Goal: Navigation & Orientation: Find specific page/section

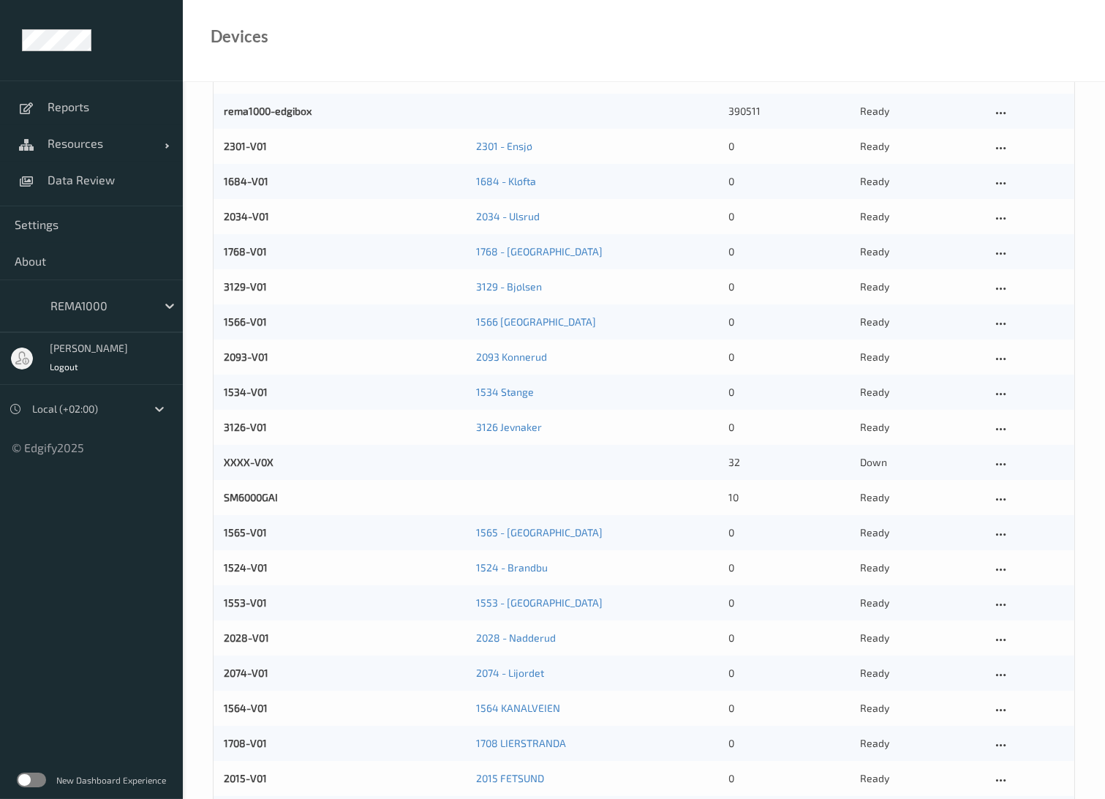
scroll to position [244, 0]
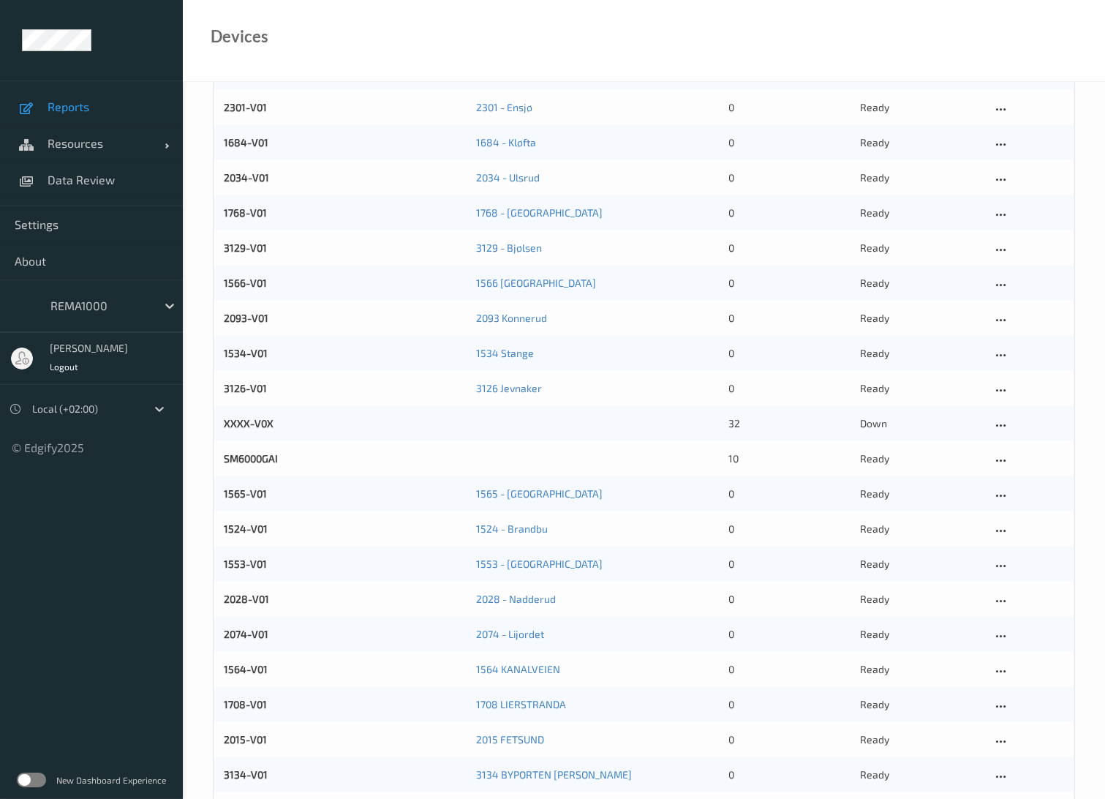
click at [75, 104] on span "Reports" at bounding box center [108, 106] width 121 height 15
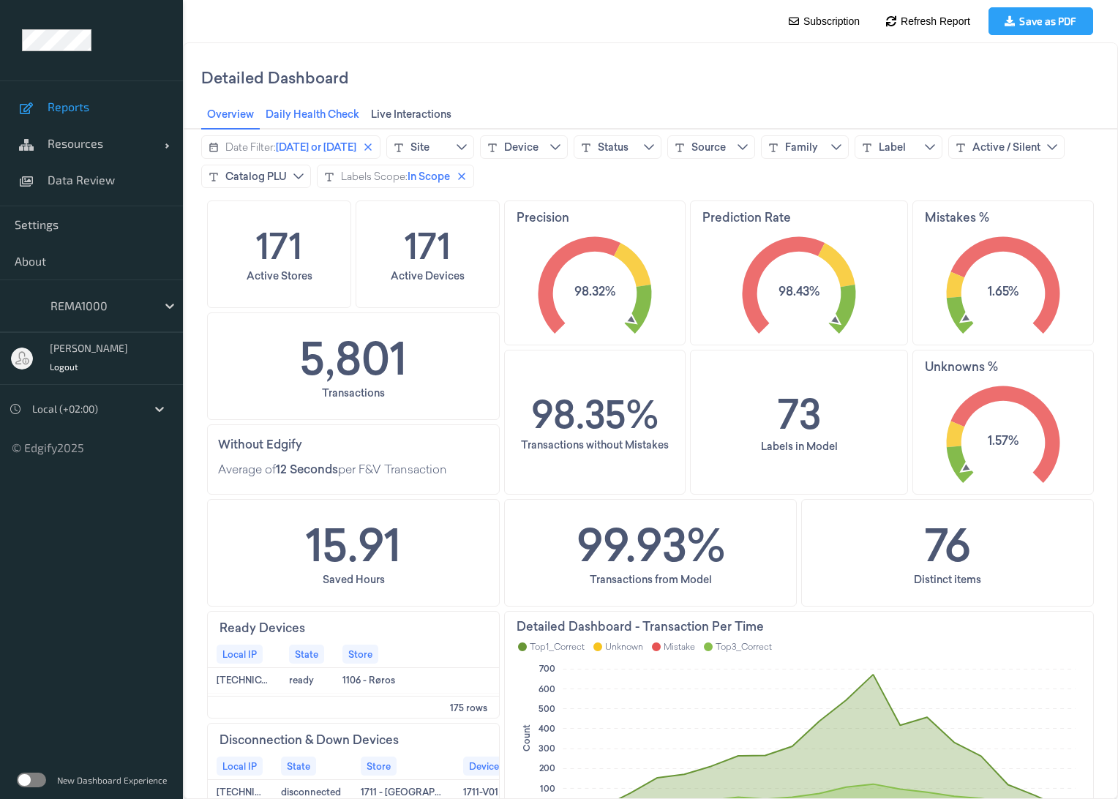
click at [332, 116] on span "Daily Health Check Daily Health Check" at bounding box center [312, 114] width 102 height 19
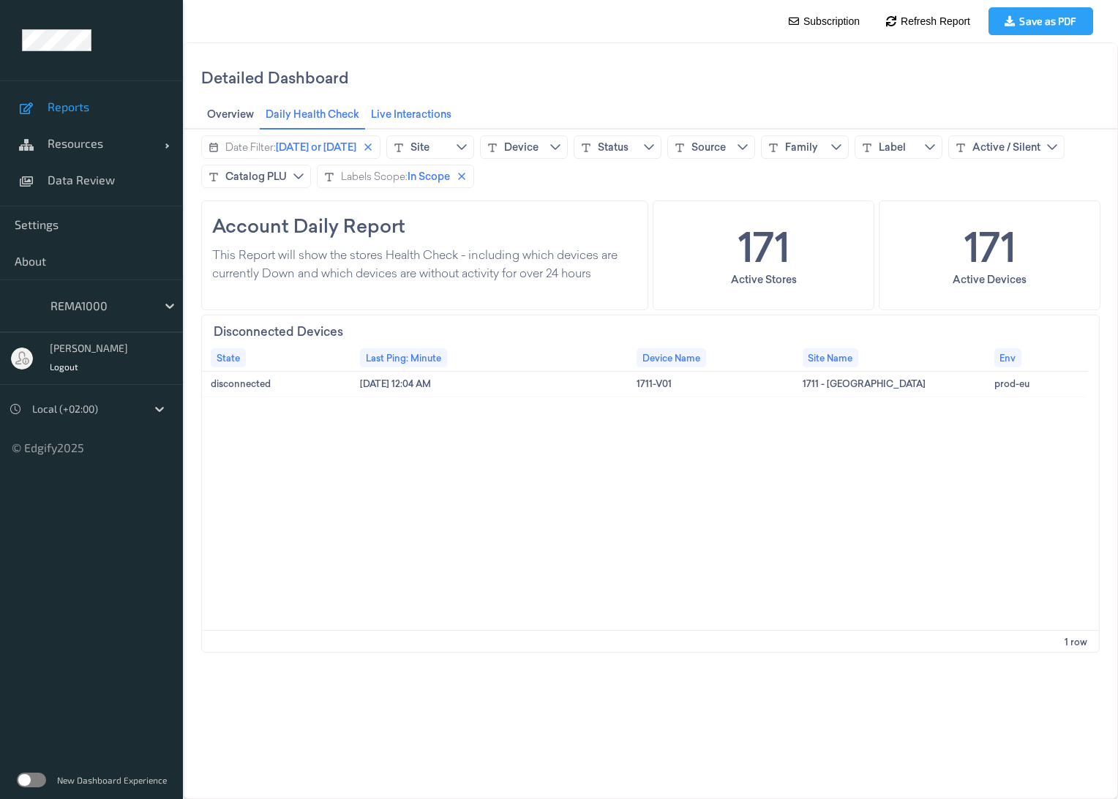
click at [415, 116] on span "Live Interactions Live Interactions" at bounding box center [410, 114] width 89 height 19
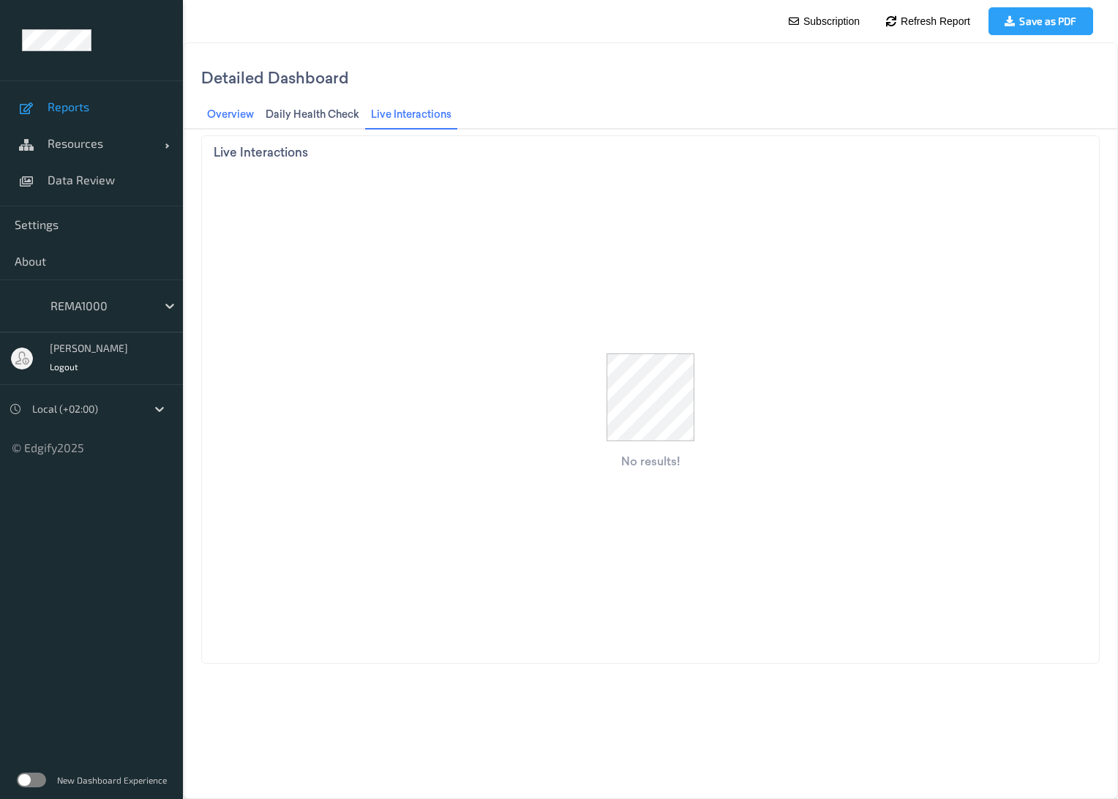
click at [235, 116] on span "Overview Overview" at bounding box center [231, 114] width 56 height 19
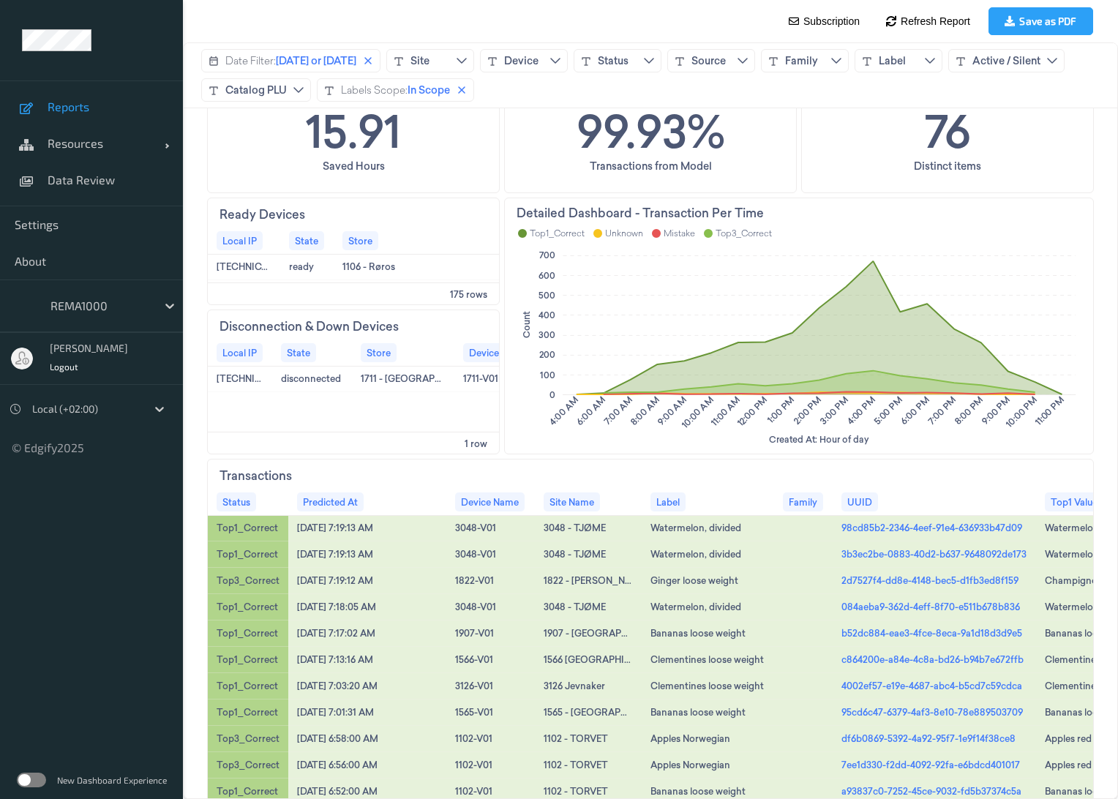
scroll to position [521, 0]
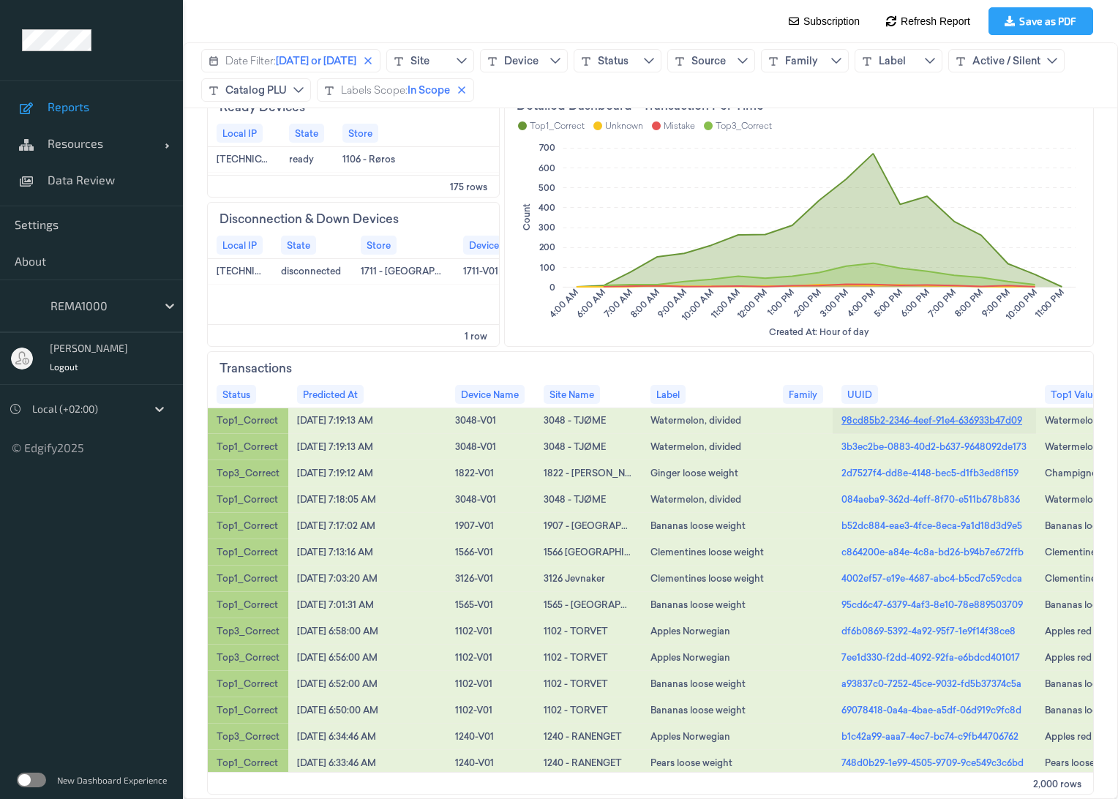
click at [889, 420] on link "98cd85b2-2346-4eef-91e4-636933b47d09" at bounding box center [931, 419] width 181 height 13
click at [884, 546] on link "c864200e-a84e-4c8a-bd26-b94b7e672ffb" at bounding box center [932, 551] width 182 height 13
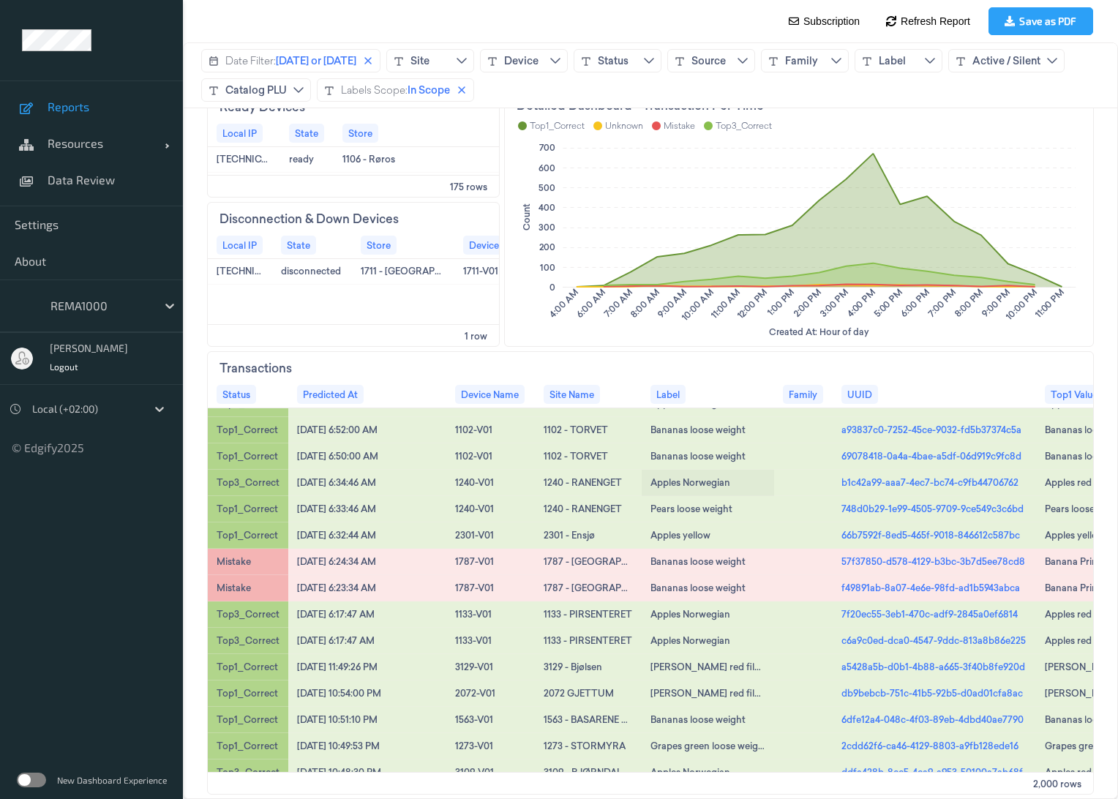
scroll to position [325, 0]
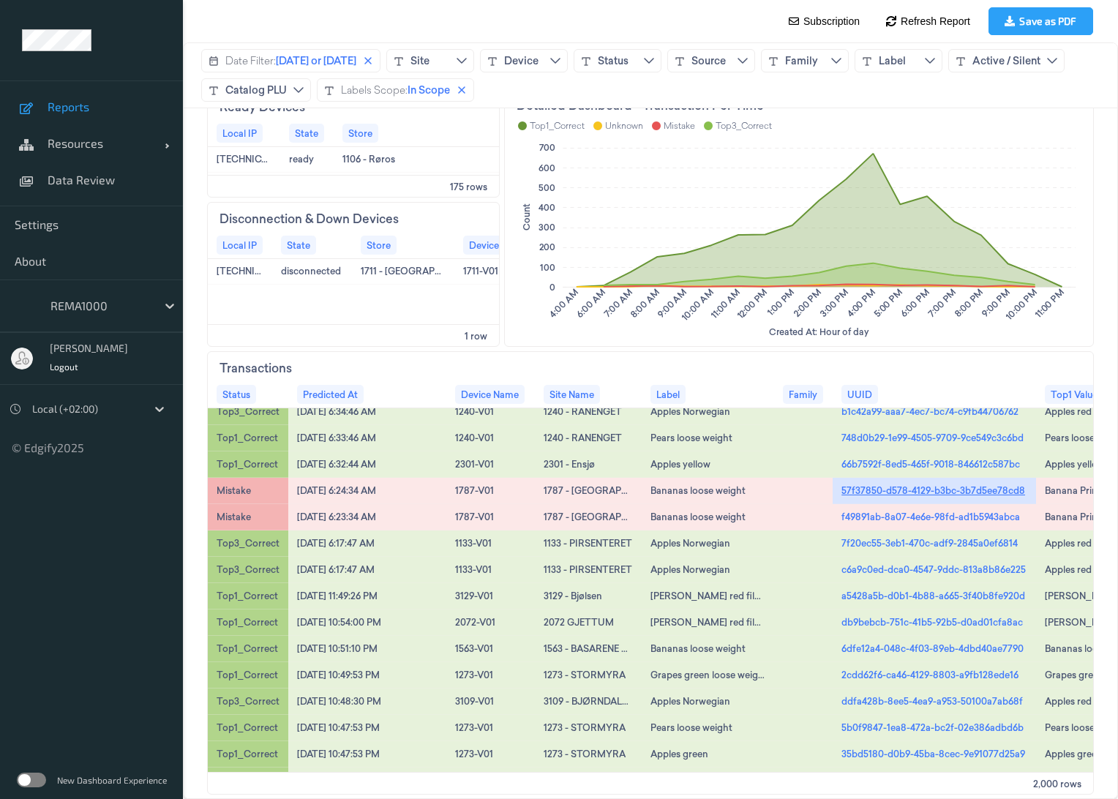
click at [924, 489] on link "57f37850-d578-4129-b3bc-3b7d5ee78cd8" at bounding box center [933, 489] width 184 height 13
click at [884, 513] on link "f49891ab-8a07-4e6e-98fd-ad1b5943abca" at bounding box center [930, 516] width 178 height 13
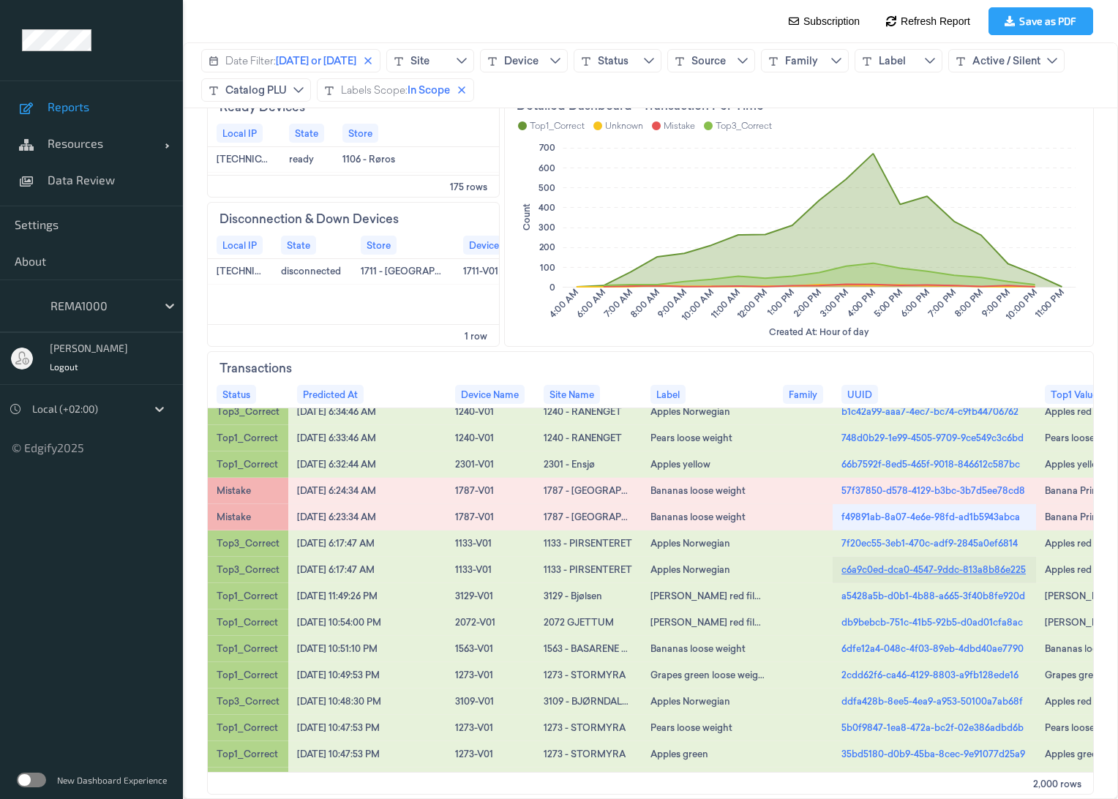
click at [908, 572] on link "c6a9c0ed-dca0-4547-9ddc-813a8b86e225" at bounding box center [933, 568] width 184 height 13
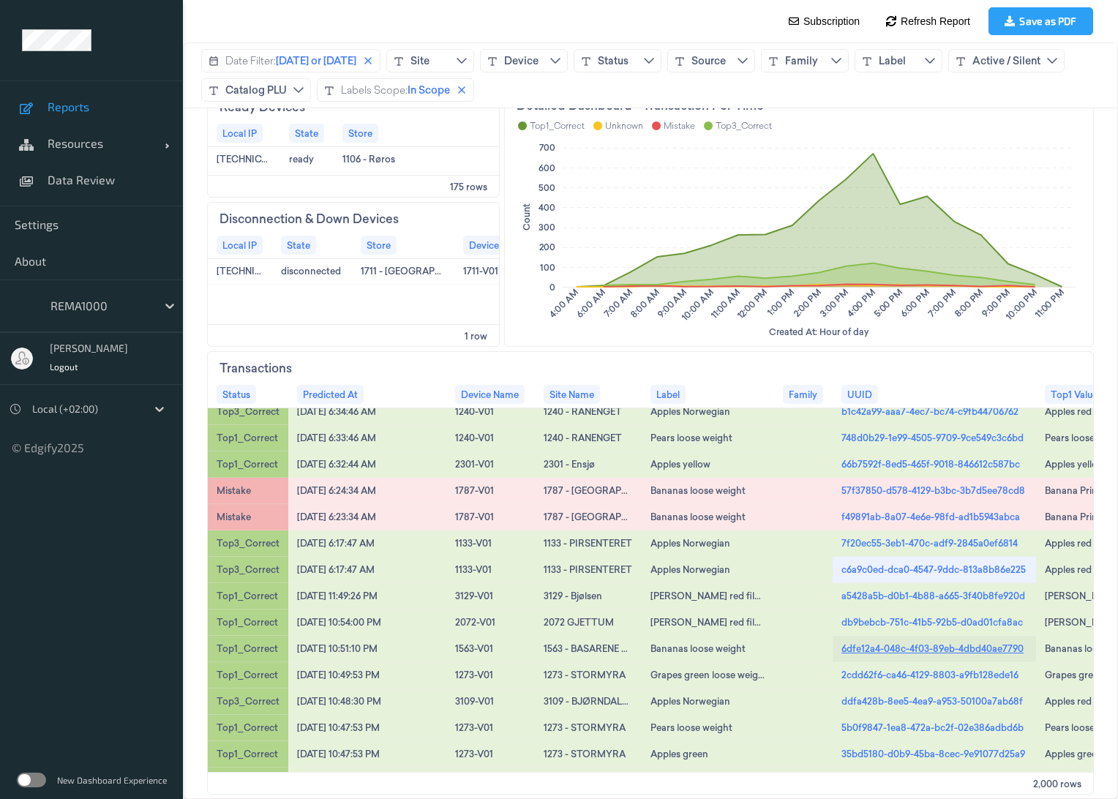
click at [902, 646] on link "6dfe12a4-048c-4f03-89eb-4dbd40ae7790" at bounding box center [932, 647] width 182 height 13
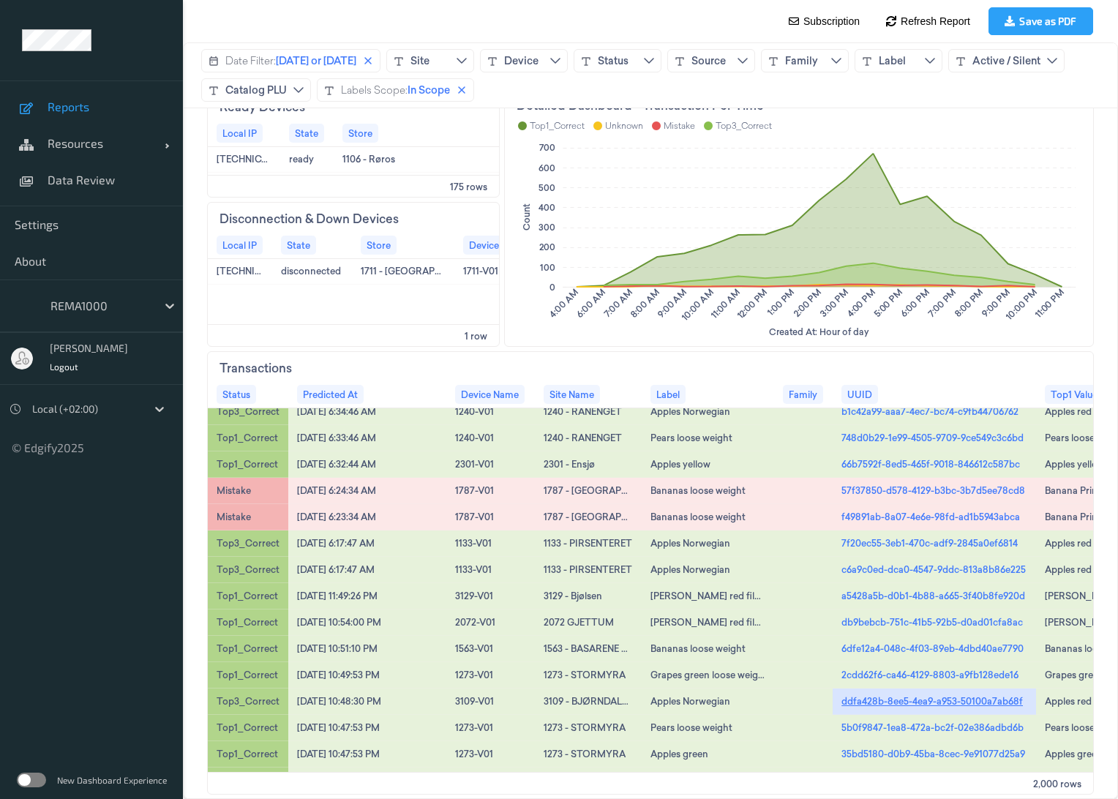
click at [849, 698] on link "ddfa428b-8ee5-4ea9-a953-50100a7ab68f" at bounding box center [931, 700] width 181 height 13
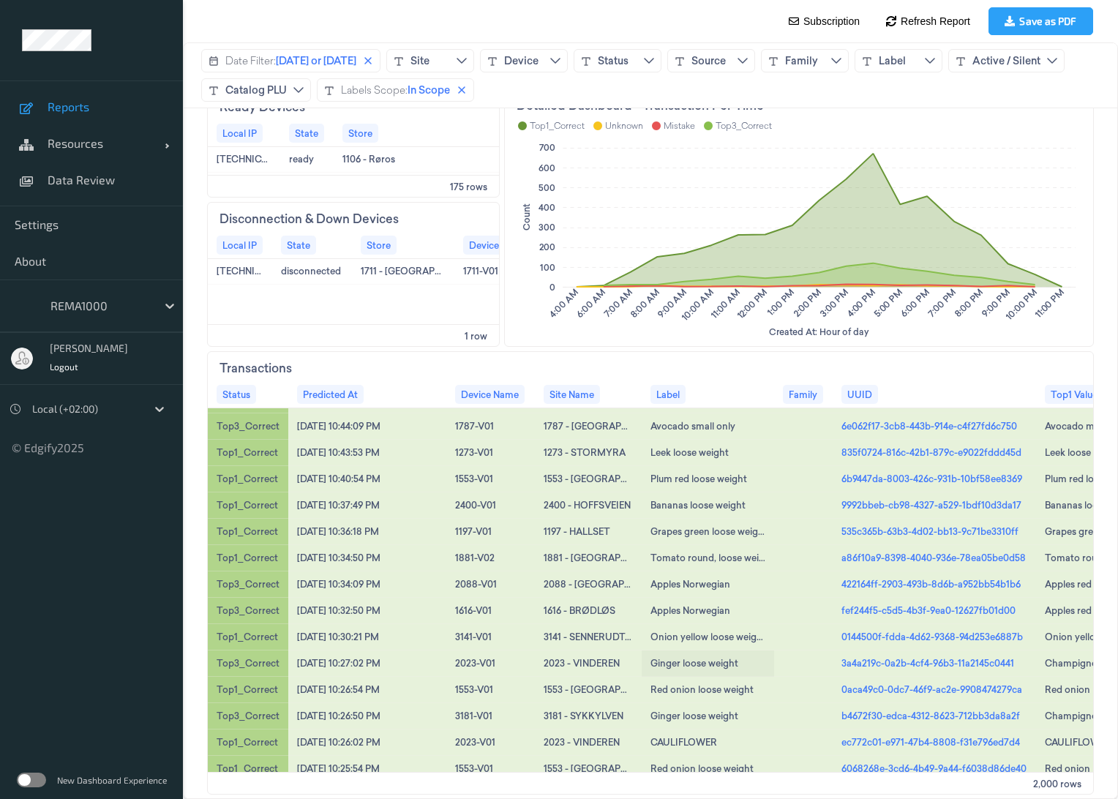
scroll to position [813, 0]
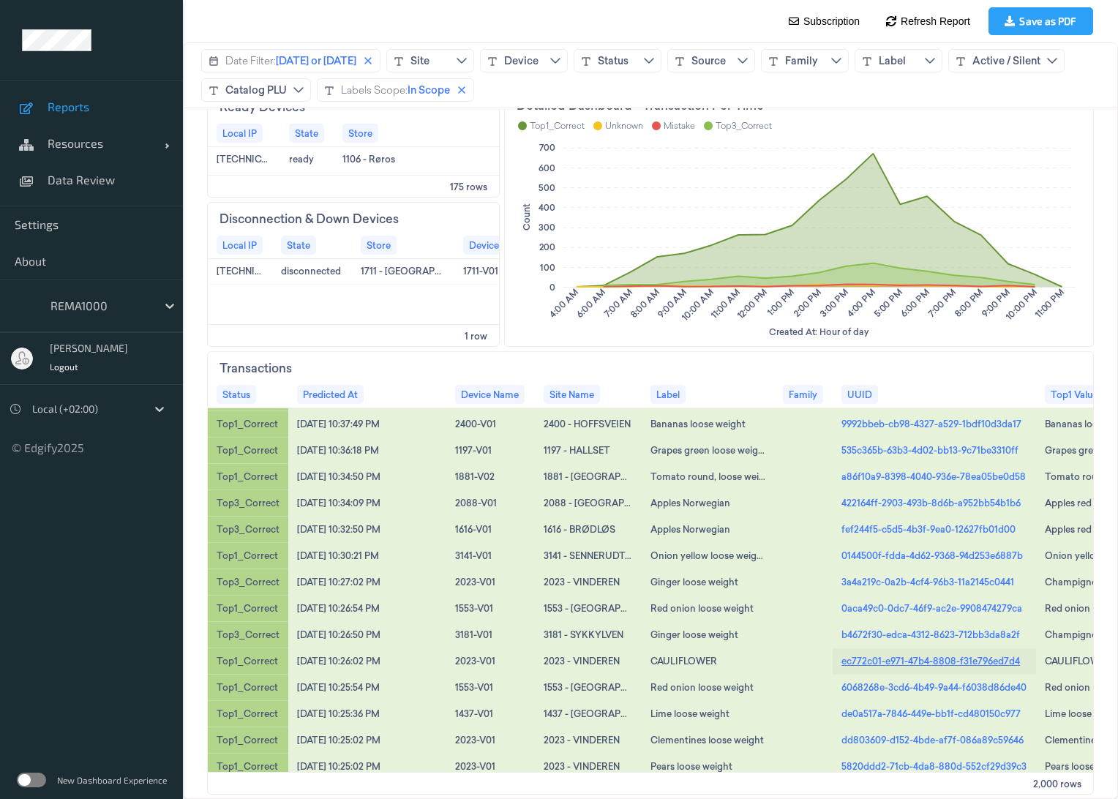
click at [864, 654] on link "ec772c01-e971-47b4-8808-f31e796ed7d4" at bounding box center [930, 660] width 178 height 13
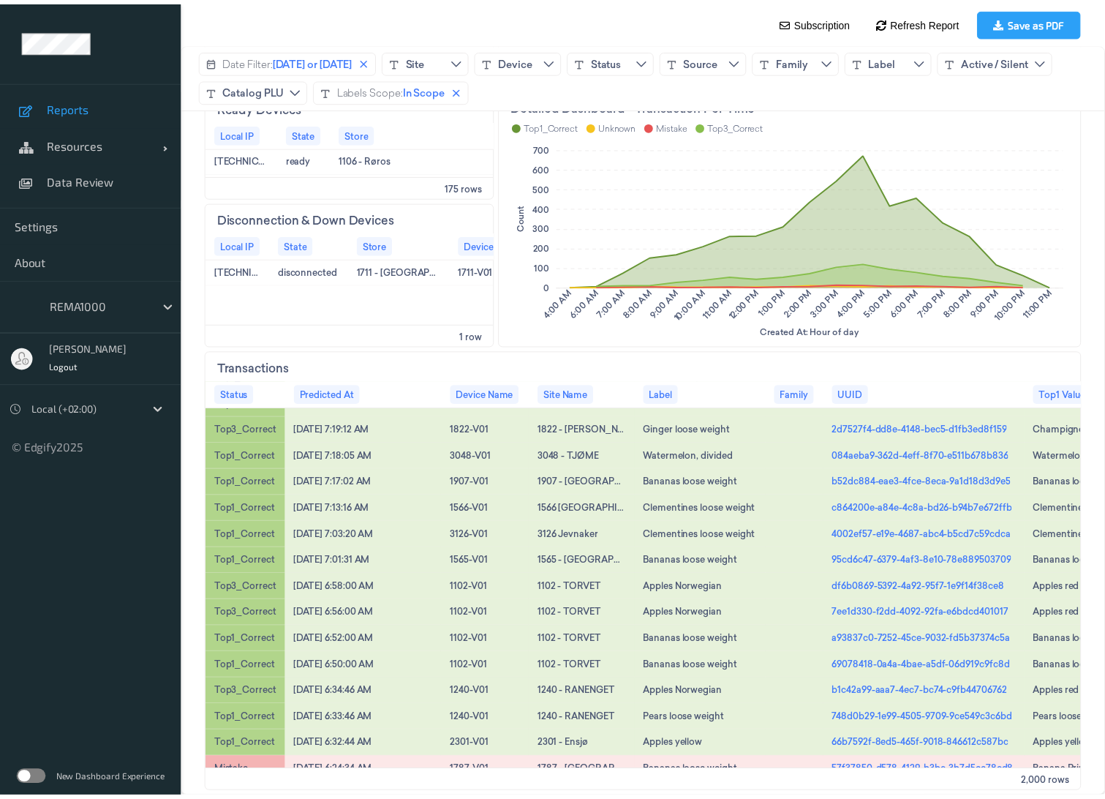
scroll to position [0, 0]
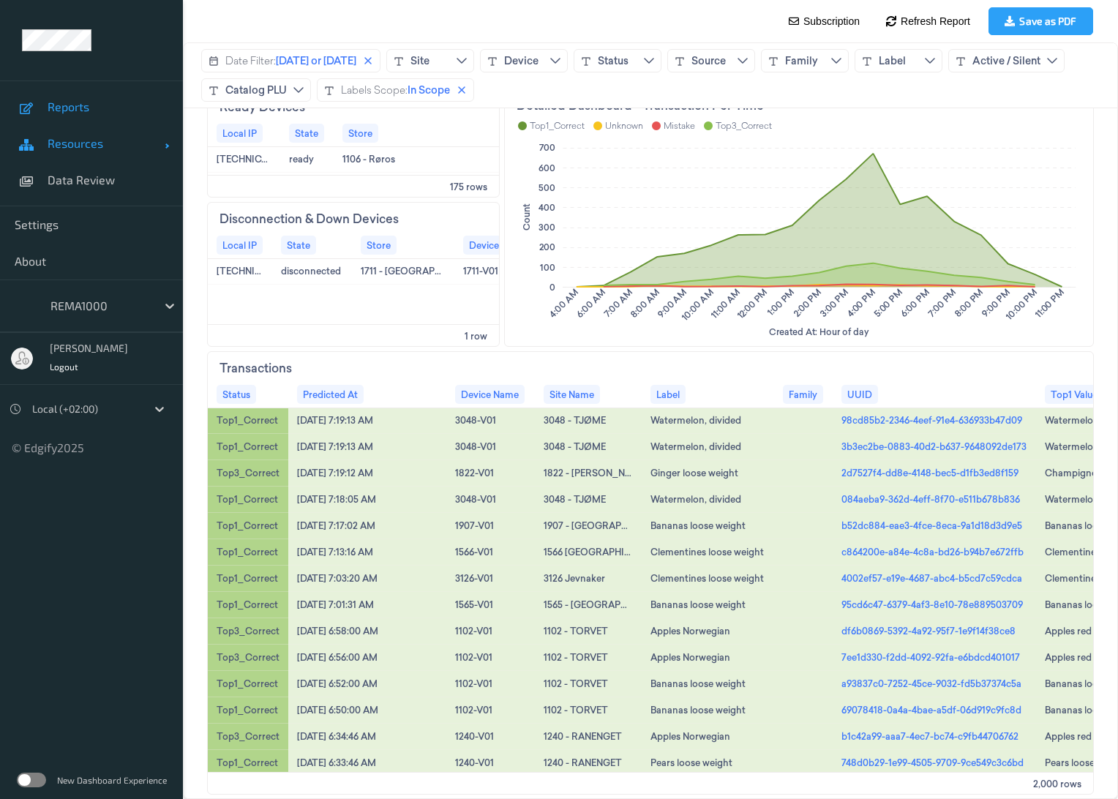
click at [80, 148] on span "Resources" at bounding box center [106, 143] width 117 height 15
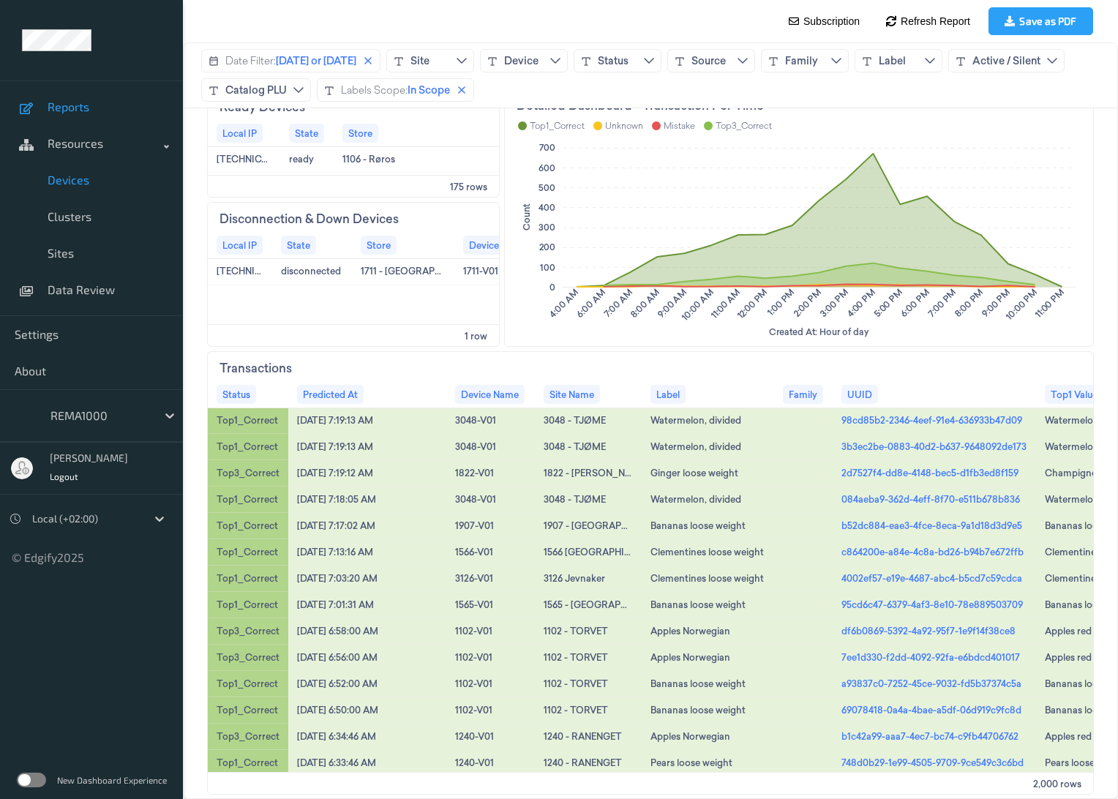
click at [64, 184] on span "Devices" at bounding box center [108, 180] width 121 height 15
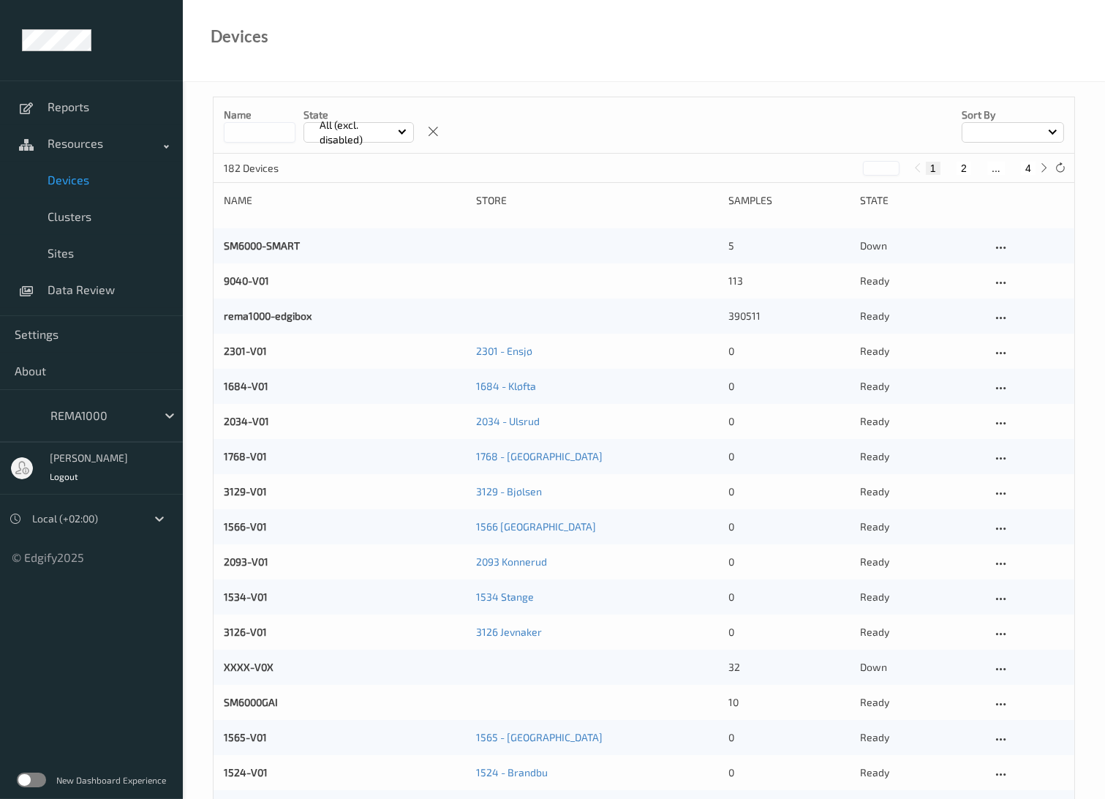
click at [358, 133] on p "All (excl. disabled)" at bounding box center [355, 132] width 83 height 29
click at [345, 232] on p "Disconnected" at bounding box center [354, 243] width 101 height 26
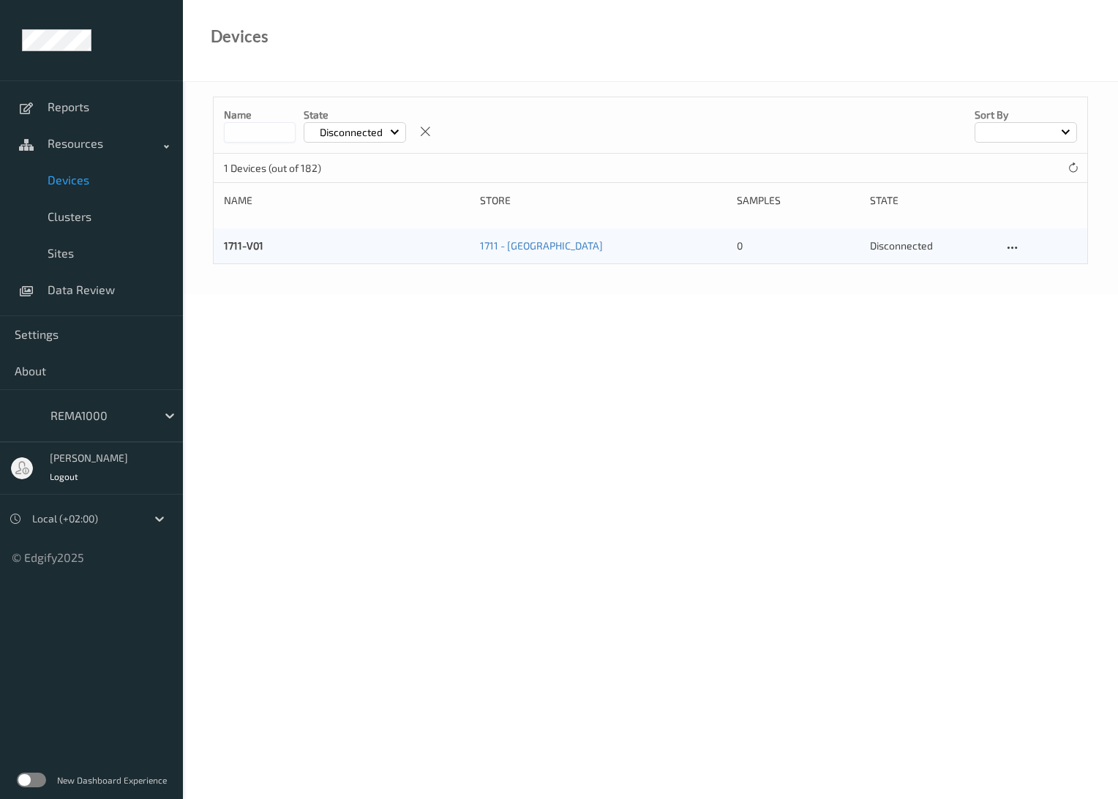
click at [352, 125] on p "Disconnected" at bounding box center [350, 132] width 73 height 15
click at [351, 276] on p "Down" at bounding box center [354, 269] width 101 height 26
click at [336, 135] on p "Down" at bounding box center [332, 132] width 37 height 15
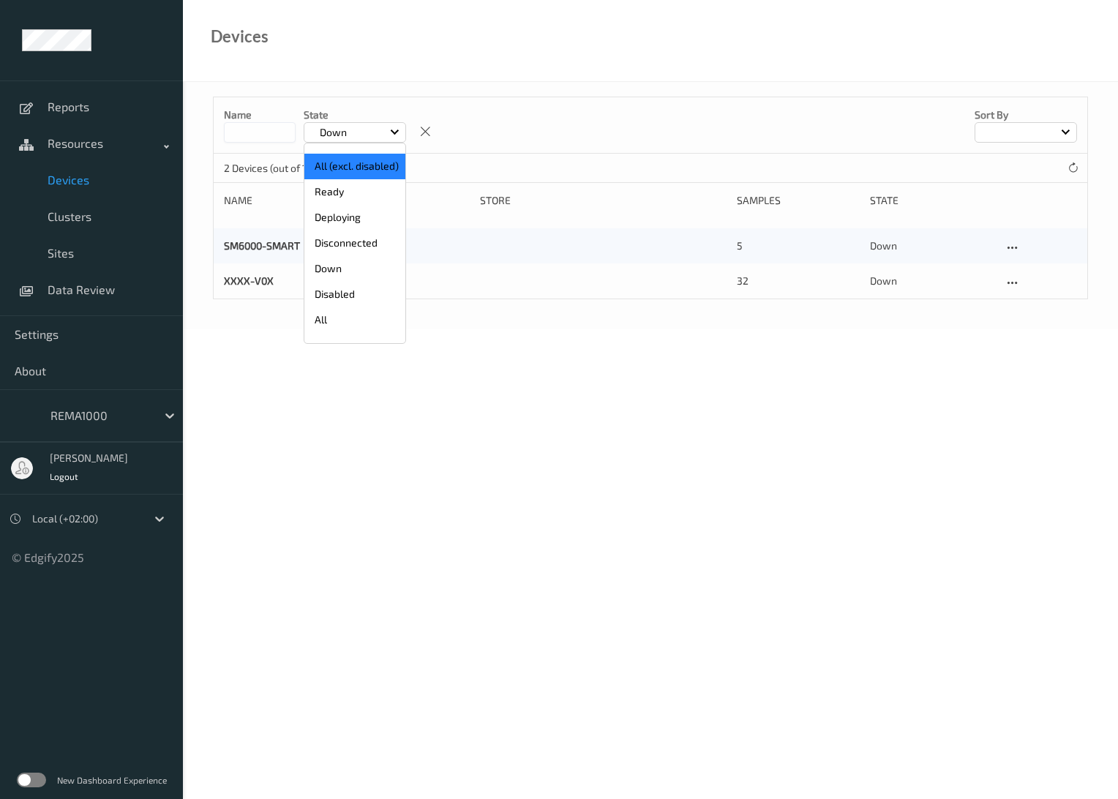
click at [349, 168] on p "All (excl. disabled)" at bounding box center [354, 167] width 101 height 26
